Goal: Information Seeking & Learning: Learn about a topic

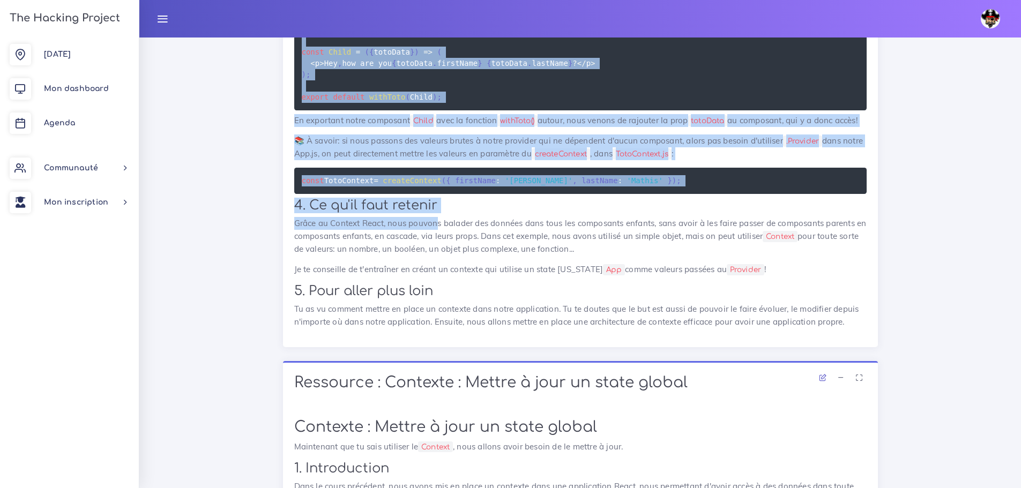
scroll to position [3215, 0]
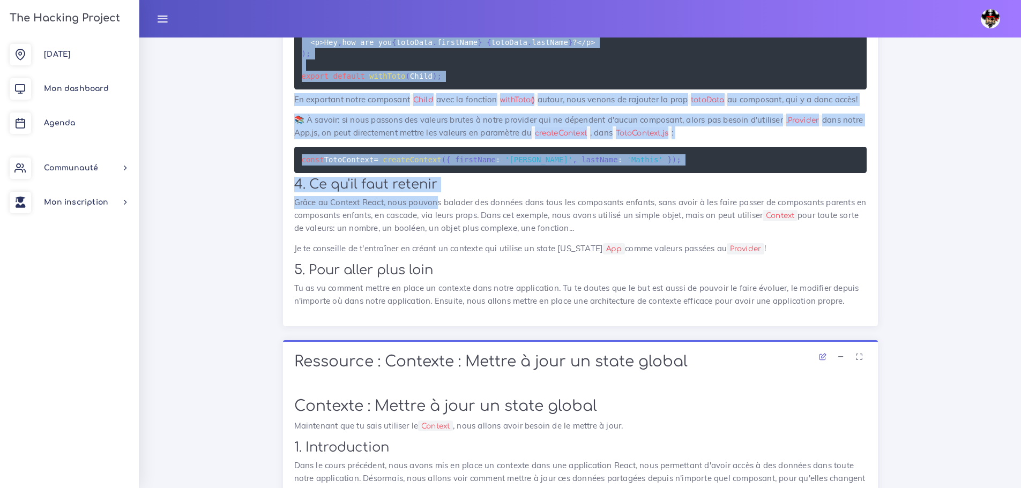
drag, startPoint x: 296, startPoint y: 125, endPoint x: 622, endPoint y: 229, distance: 342.7
copy div "Pour mettre en place un Context dans ton application, il va d'abord falloir avo…"
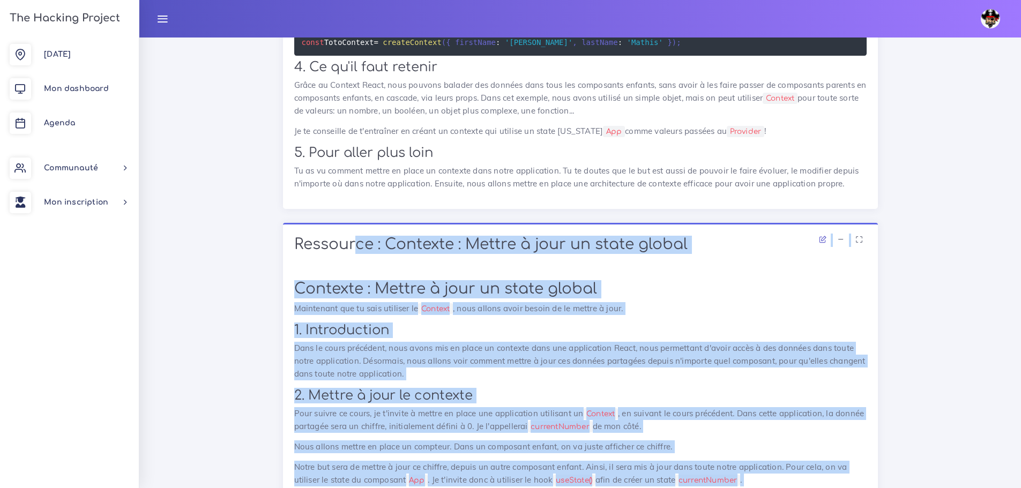
scroll to position [3325, 0]
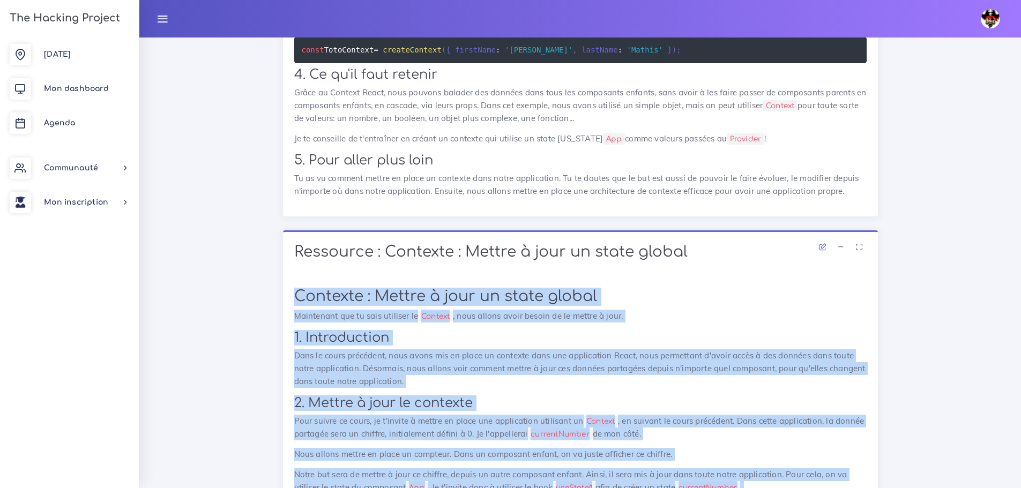
drag, startPoint x: 440, startPoint y: 339, endPoint x: 290, endPoint y: 292, distance: 157.3
copy div "Contexte : Mettre à jour un state global Maintenant que tu sais utiliser le Con…"
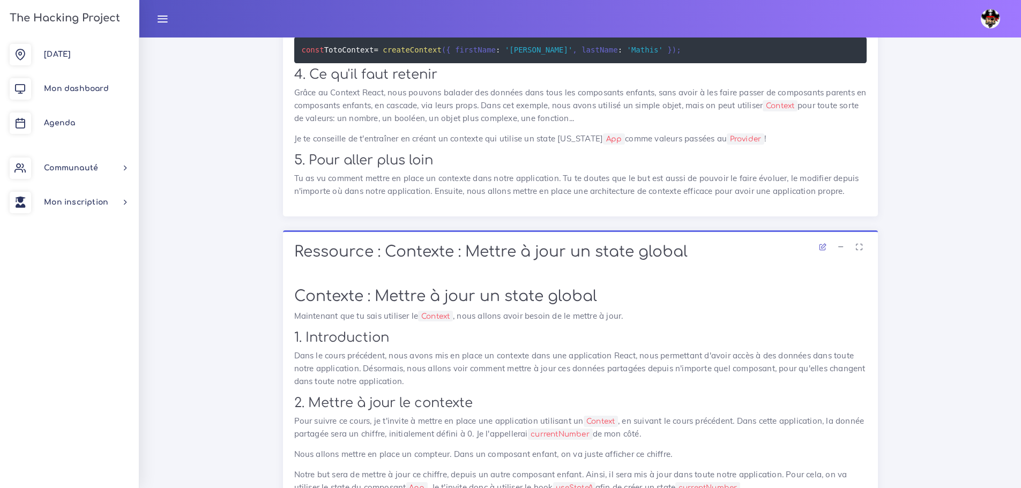
click at [503, 157] on h2 "5. Pour aller plus loin" at bounding box center [580, 161] width 572 height 16
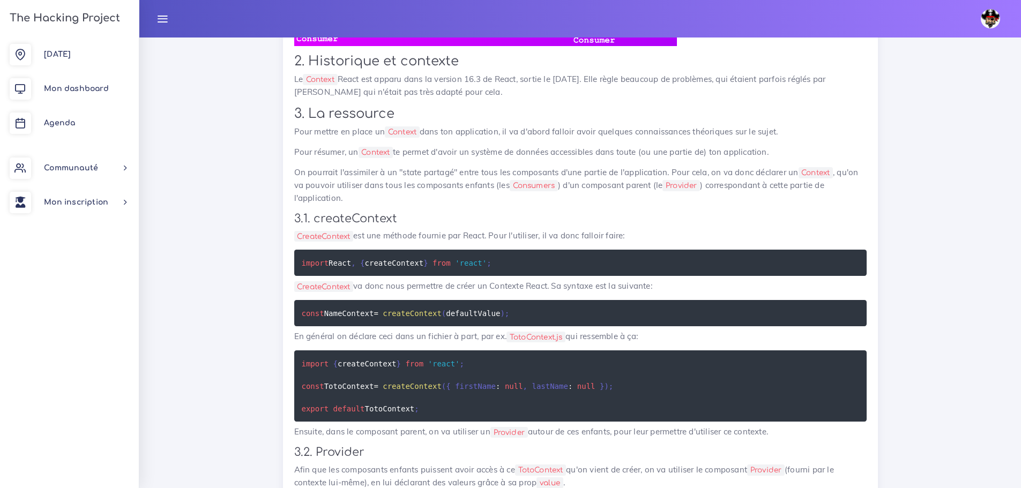
scroll to position [1610, 0]
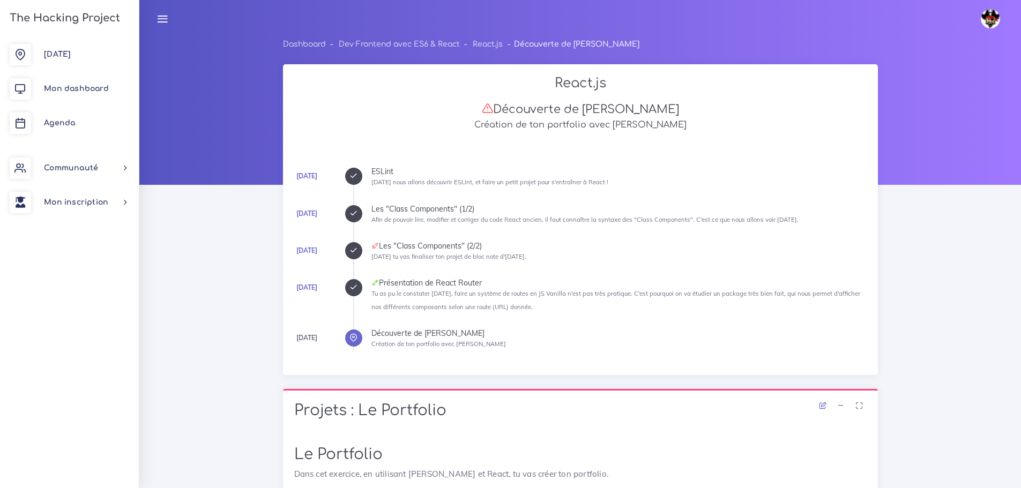
scroll to position [589, 0]
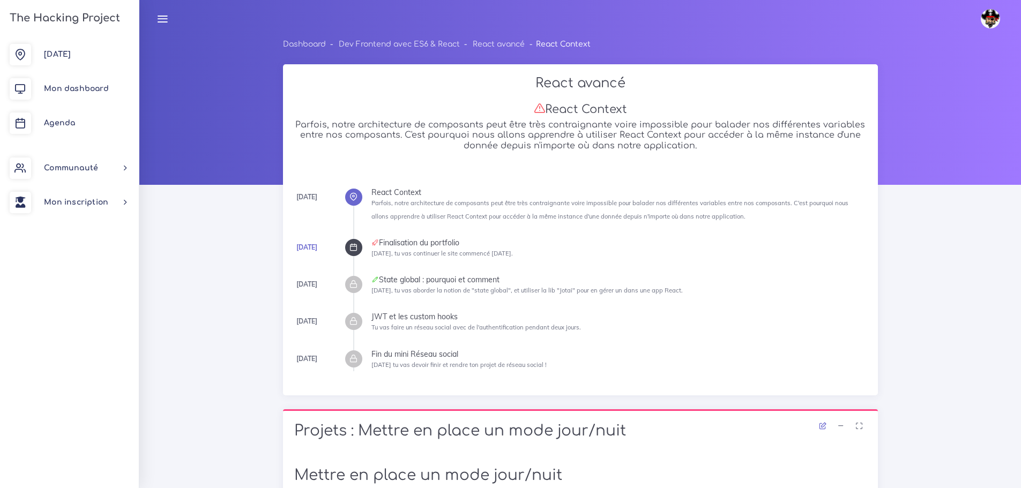
scroll to position [1610, 0]
